Goal: Use online tool/utility: Utilize a website feature to perform a specific function

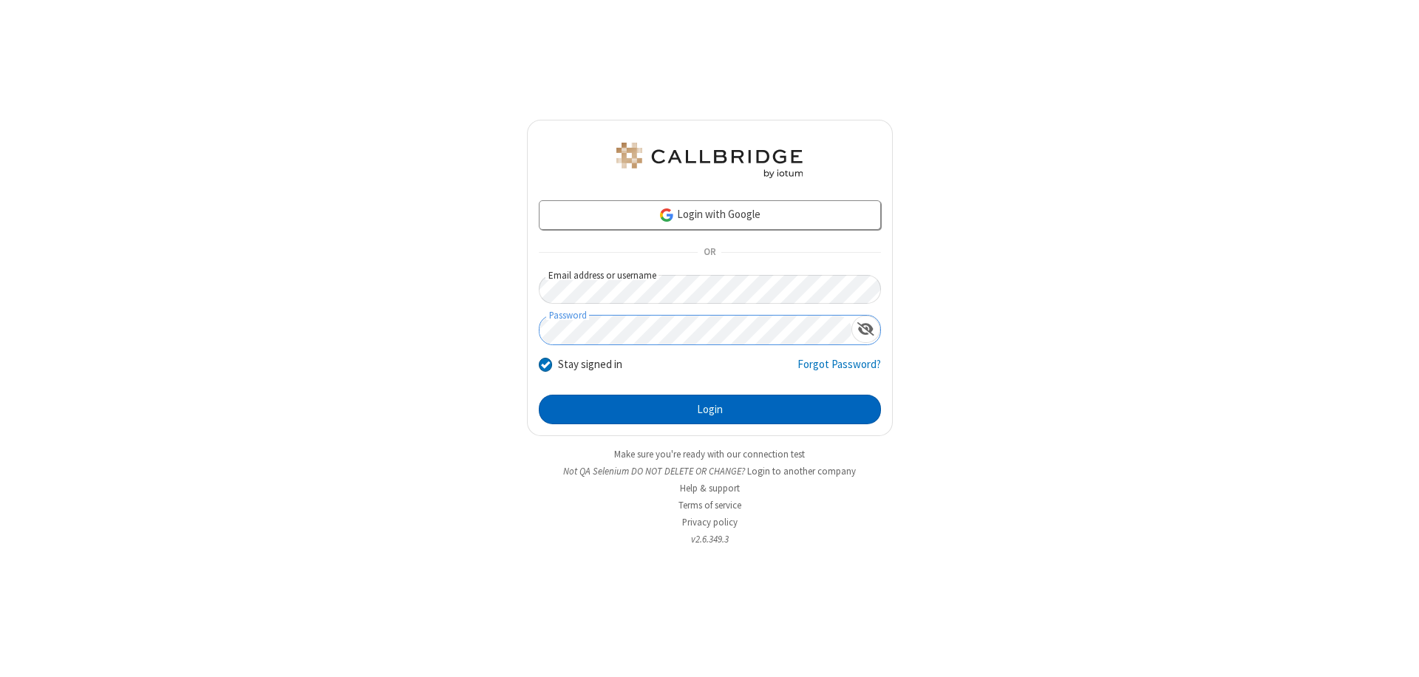
click at [709, 409] on button "Login" at bounding box center [710, 410] width 342 height 30
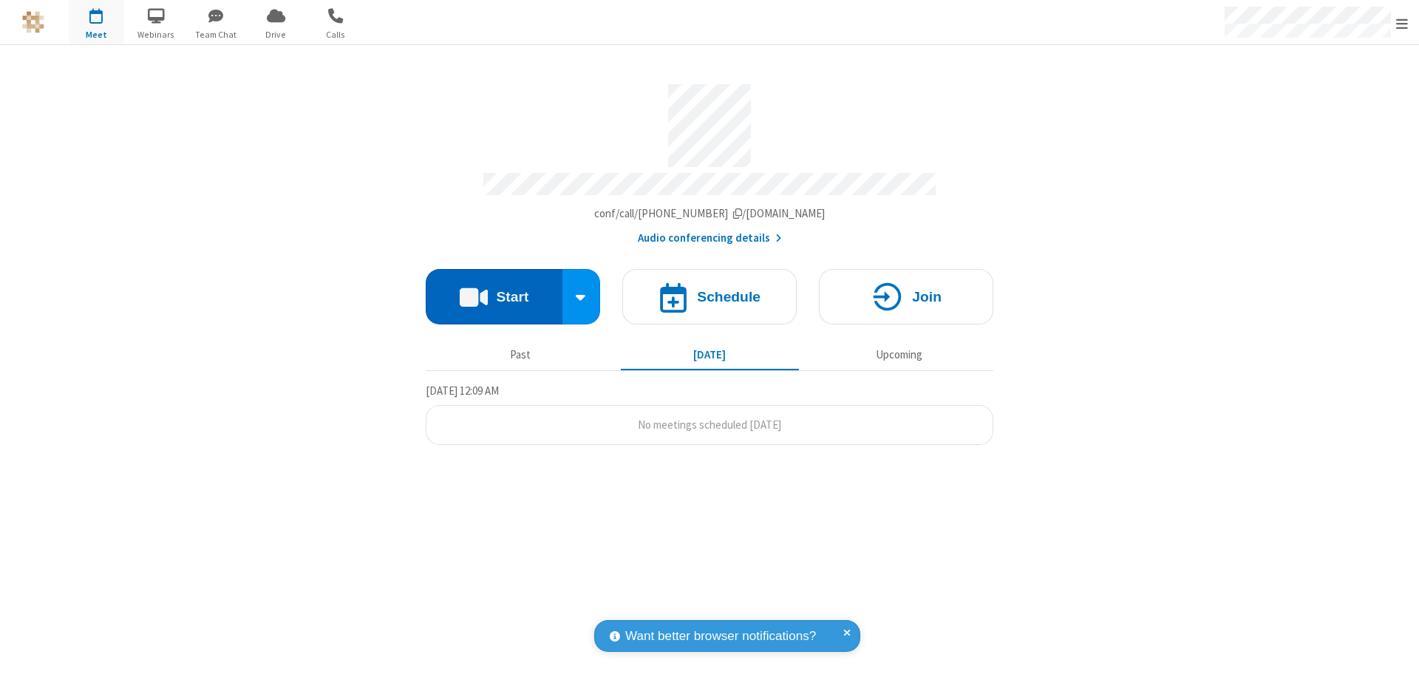
click at [494, 290] on button "Start" at bounding box center [494, 296] width 137 height 55
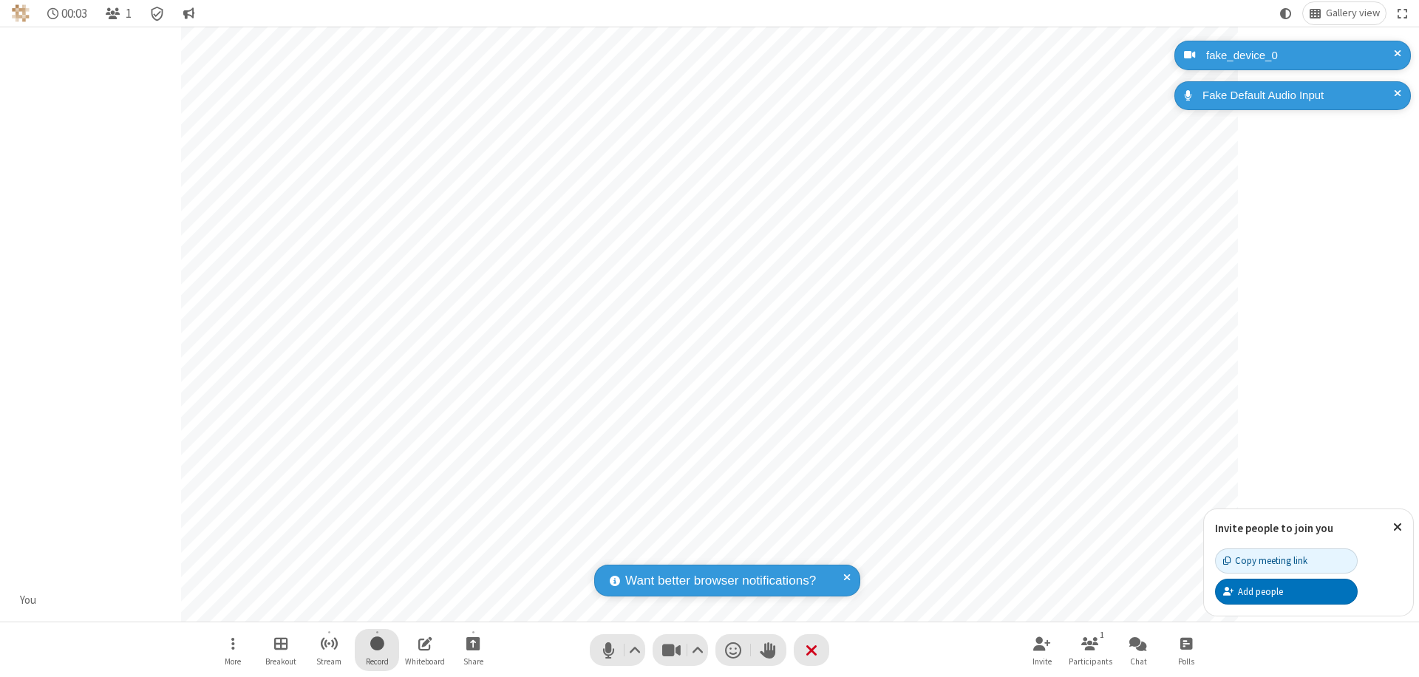
click at [377, 649] on span "Start recording" at bounding box center [377, 643] width 14 height 18
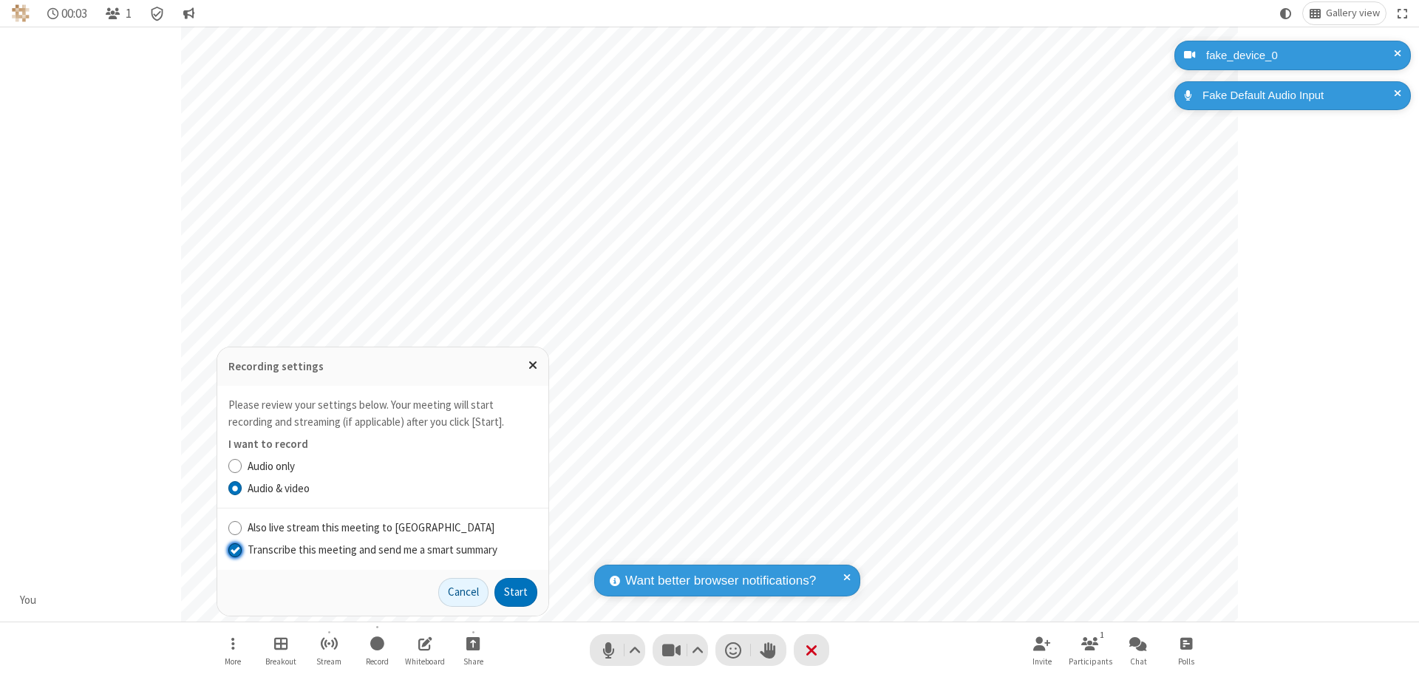
click at [234, 549] on input "Transcribe this meeting and send me a smart summary" at bounding box center [235, 550] width 14 height 16
click at [516, 592] on button "Start" at bounding box center [515, 593] width 43 height 30
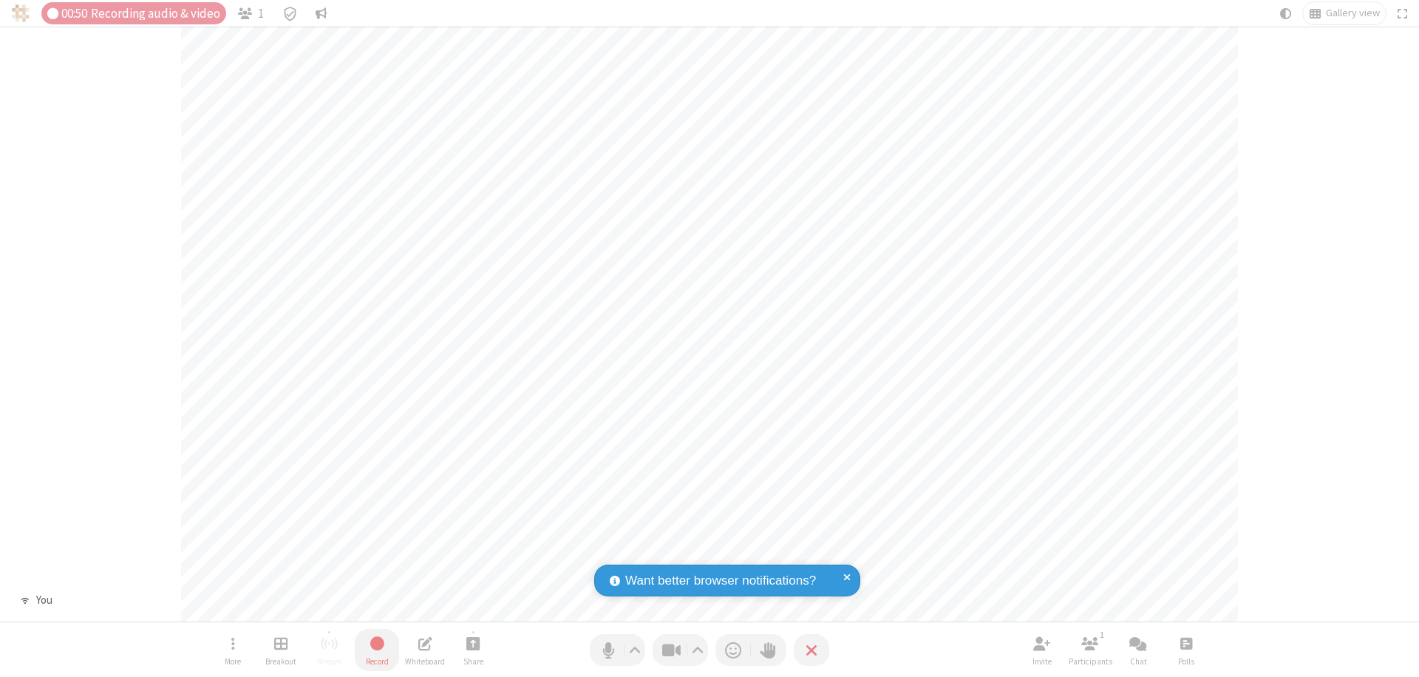
click at [377, 649] on span "Stop recording" at bounding box center [376, 643] width 17 height 18
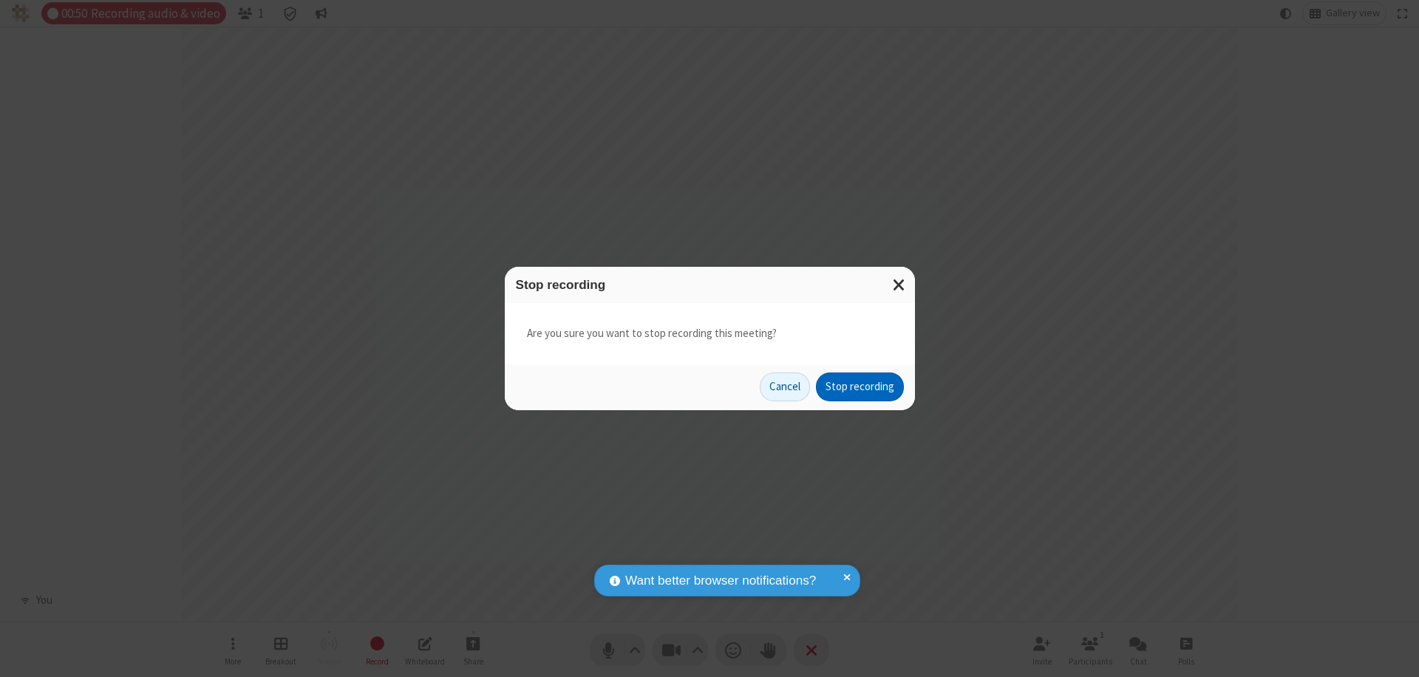
click at [859, 386] on button "Stop recording" at bounding box center [860, 387] width 88 height 30
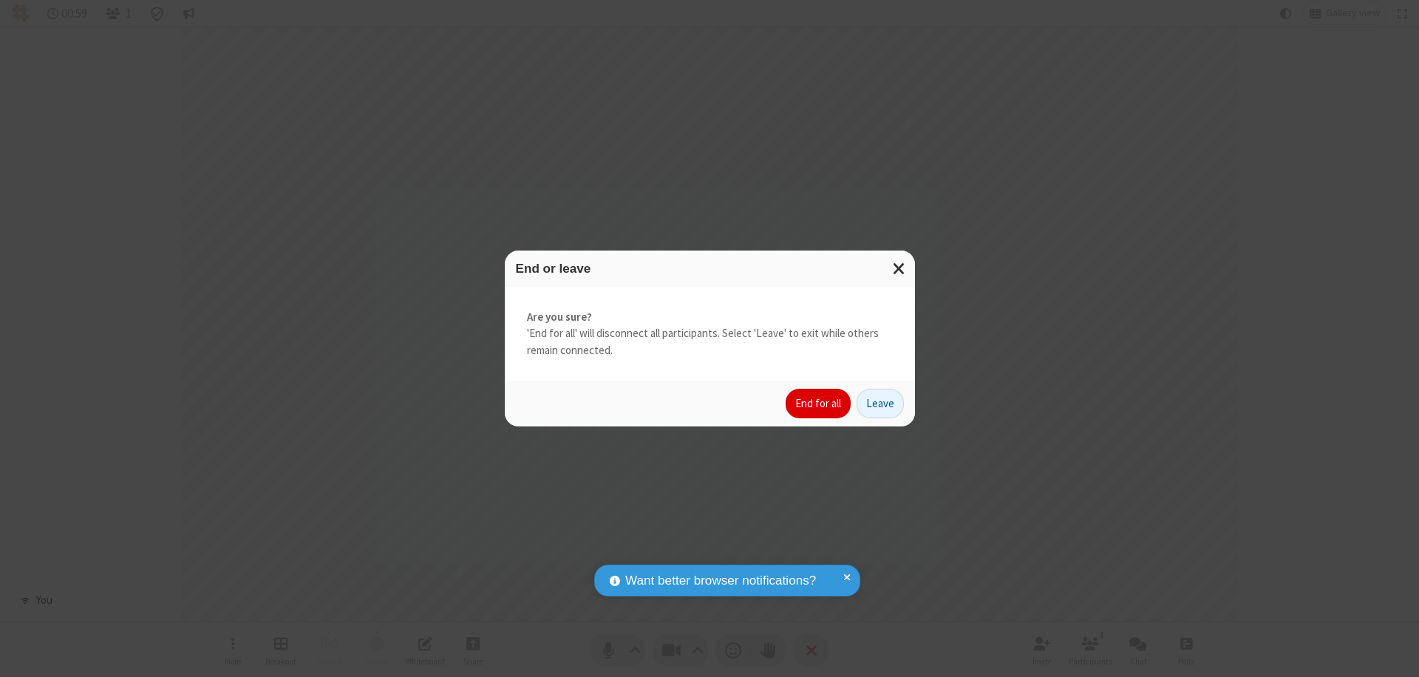
click at [819, 403] on button "End for all" at bounding box center [817, 404] width 65 height 30
